Goal: Information Seeking & Learning: Learn about a topic

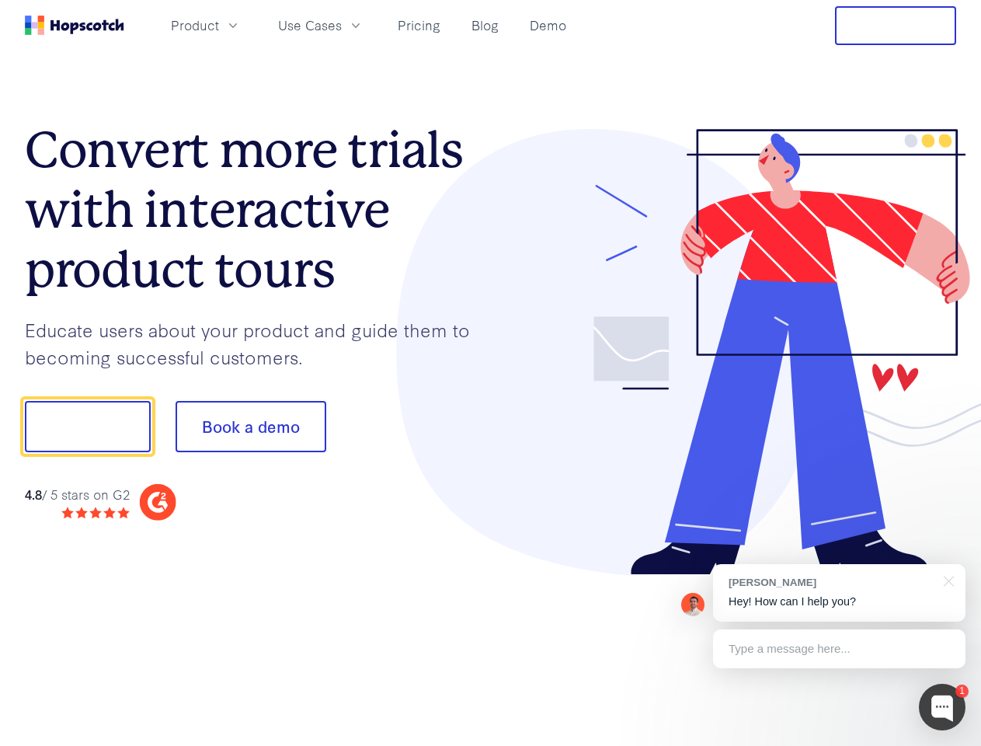
click at [491, 373] on div at bounding box center [724, 352] width 466 height 447
click at [219, 25] on span "Product" at bounding box center [195, 25] width 48 height 19
click at [342, 25] on span "Use Cases" at bounding box center [310, 25] width 64 height 19
click at [896, 26] on button "Free Trial" at bounding box center [895, 25] width 121 height 39
click at [87, 426] on button "Show me!" at bounding box center [88, 426] width 126 height 51
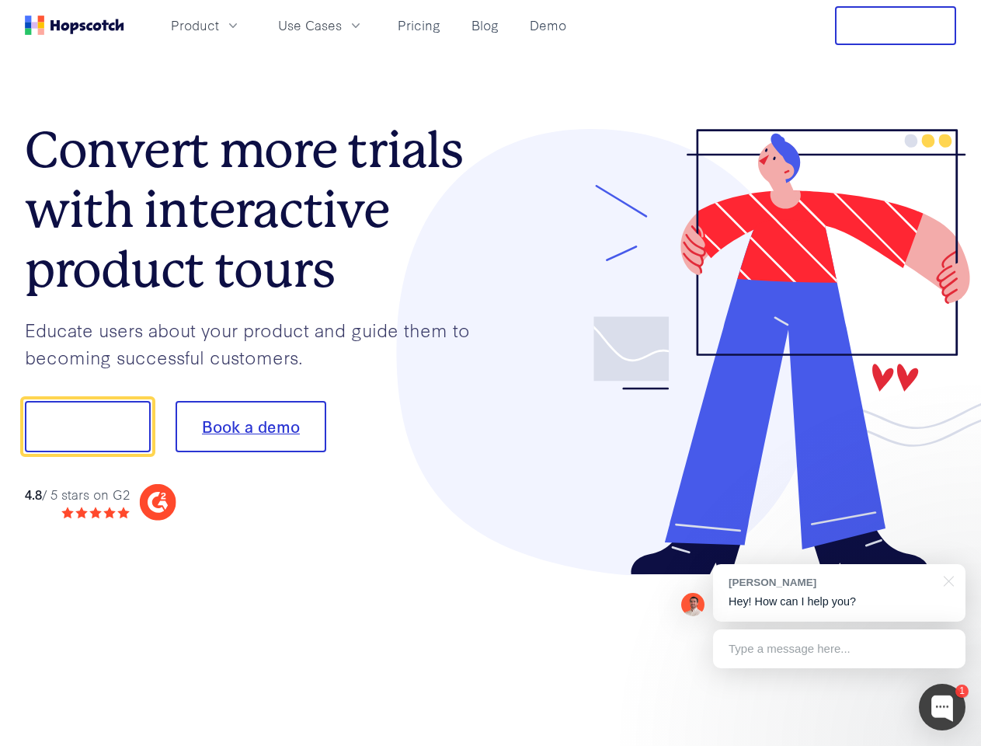
click at [250, 426] on button "Book a demo" at bounding box center [251, 426] width 151 height 51
click at [942, 707] on div at bounding box center [942, 707] width 47 height 47
click at [839, 593] on div "[PERSON_NAME] Hey! How can I help you?" at bounding box center [839, 592] width 252 height 57
click at [946, 580] on div at bounding box center [819, 529] width 291 height 310
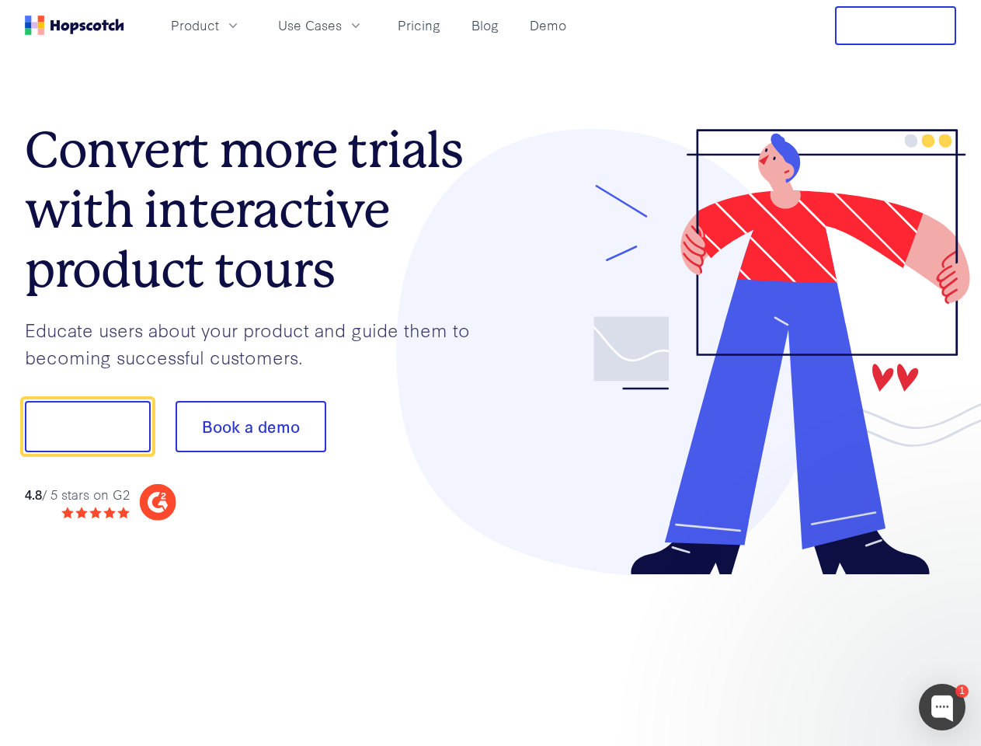
click at [839, 649] on div at bounding box center [819, 529] width 291 height 310
